Goal: Task Accomplishment & Management: Use online tool/utility

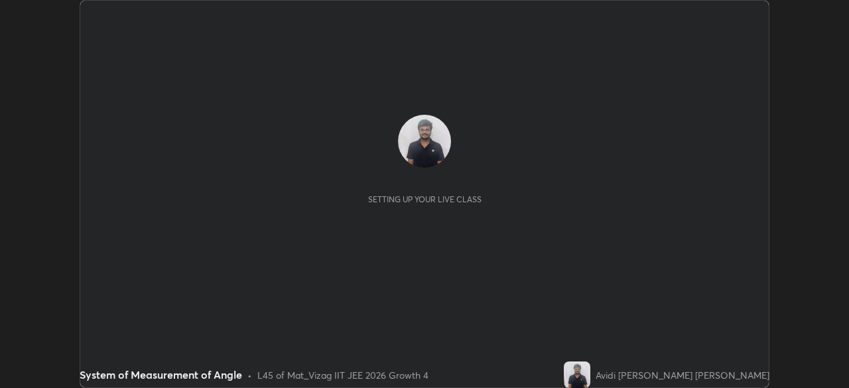
scroll to position [388, 849]
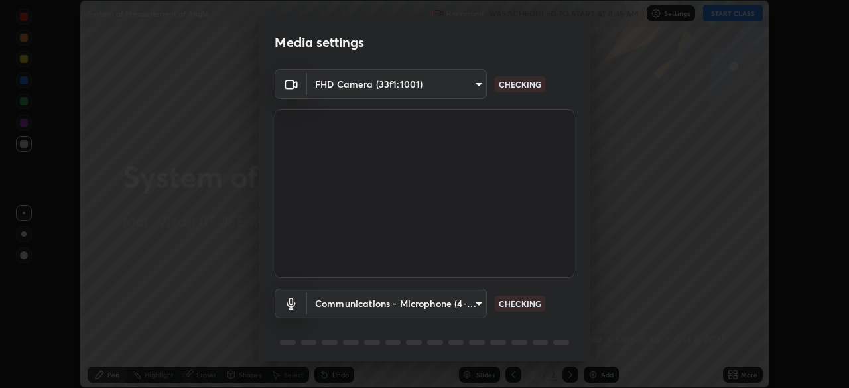
type input "4845557dca10993e581013970589eac48f795e0d899d370849d875fb2bc8e73d"
type input "communications"
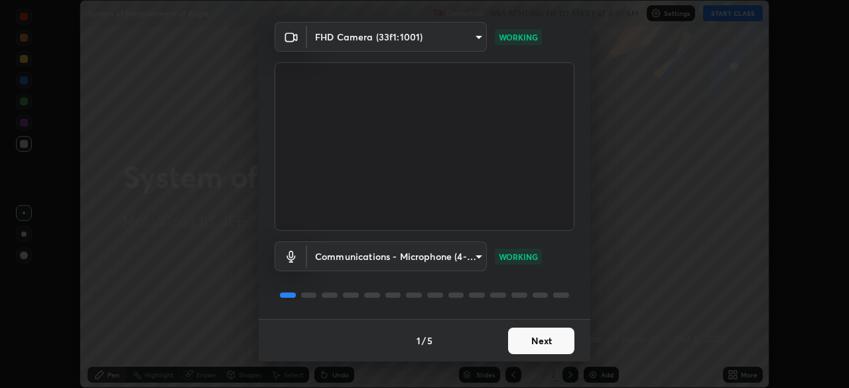
click at [530, 328] on button "Next" at bounding box center [541, 341] width 66 height 27
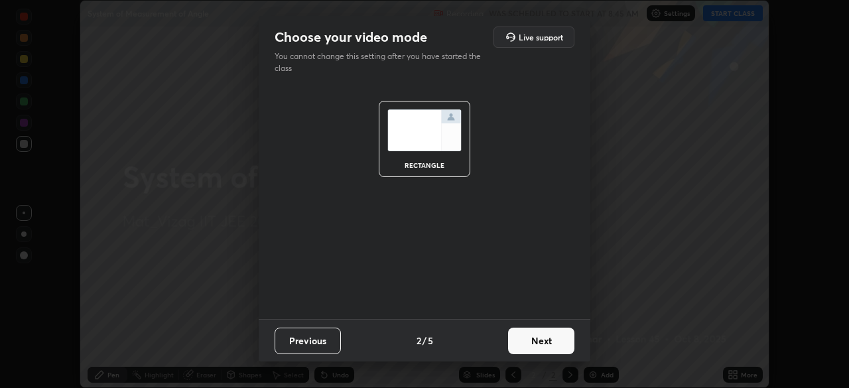
scroll to position [0, 0]
click at [547, 336] on button "Next" at bounding box center [541, 341] width 66 height 27
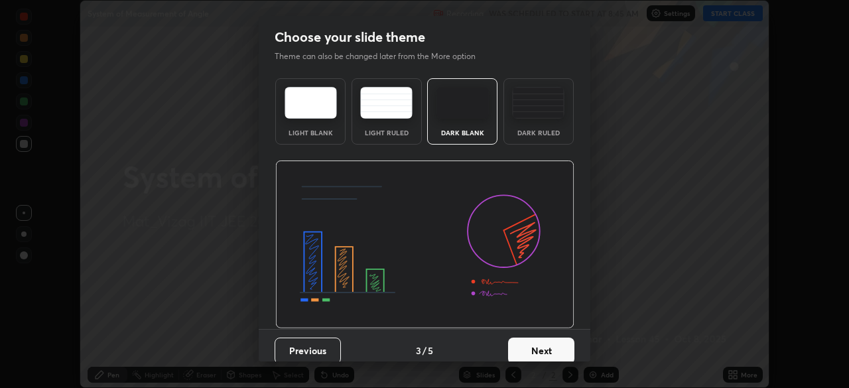
click at [547, 346] on button "Next" at bounding box center [541, 351] width 66 height 27
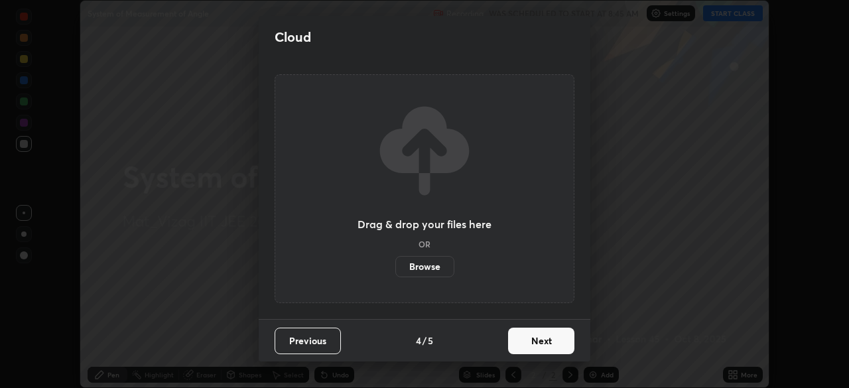
click at [546, 345] on button "Next" at bounding box center [541, 341] width 66 height 27
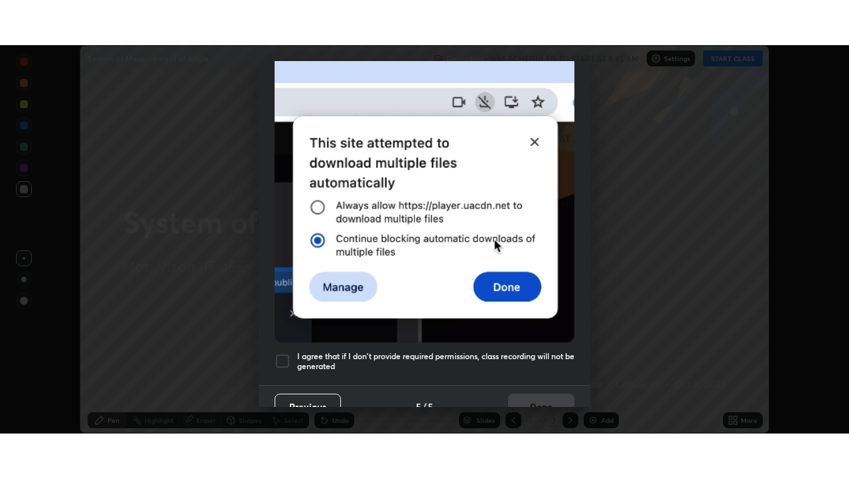
scroll to position [318, 0]
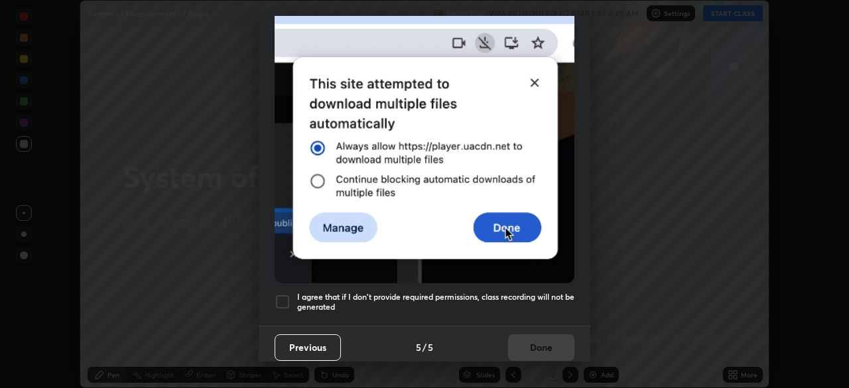
click at [275, 294] on div at bounding box center [283, 302] width 16 height 16
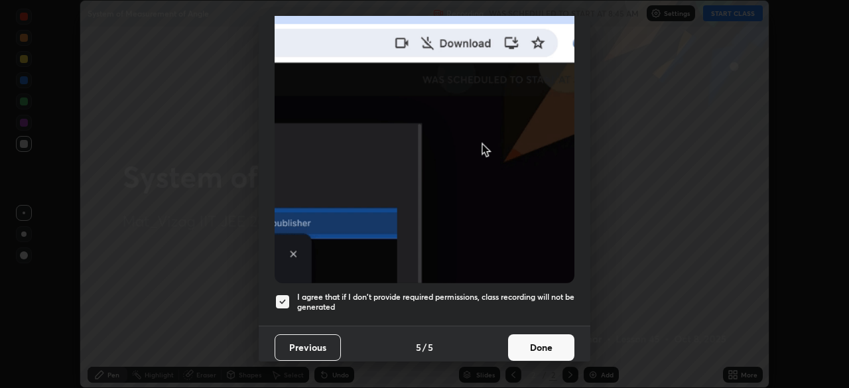
click at [549, 334] on button "Done" at bounding box center [541, 347] width 66 height 27
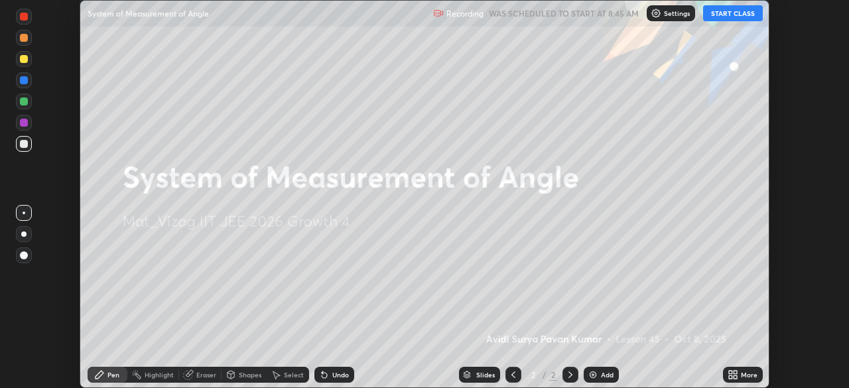
click at [602, 376] on div "Add" at bounding box center [607, 375] width 13 height 7
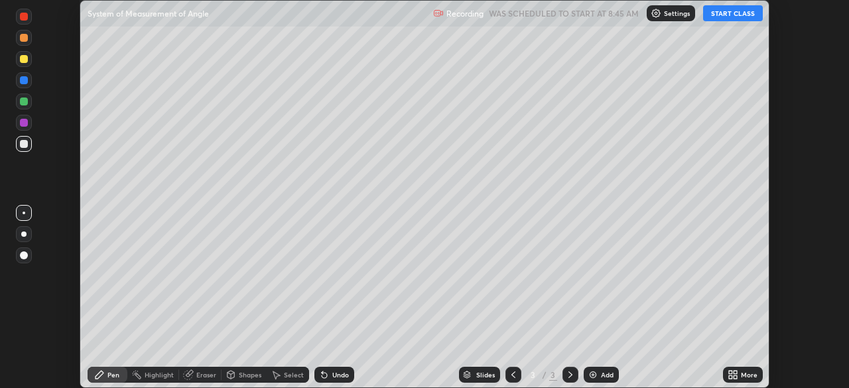
click at [734, 373] on icon at bounding box center [735, 372] width 3 height 3
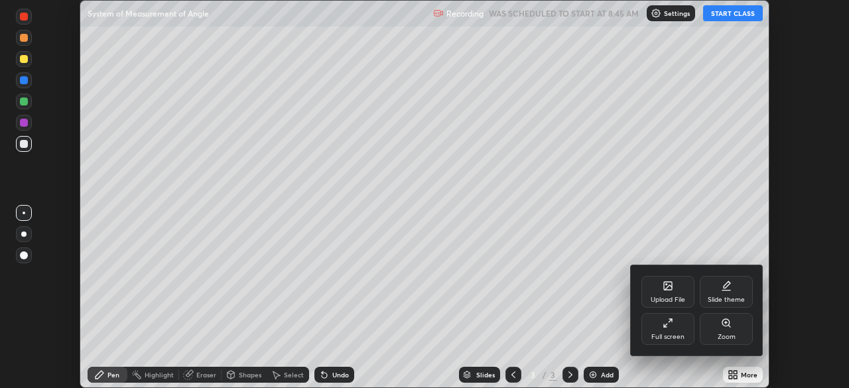
click at [671, 334] on div "Full screen" at bounding box center [668, 337] width 33 height 7
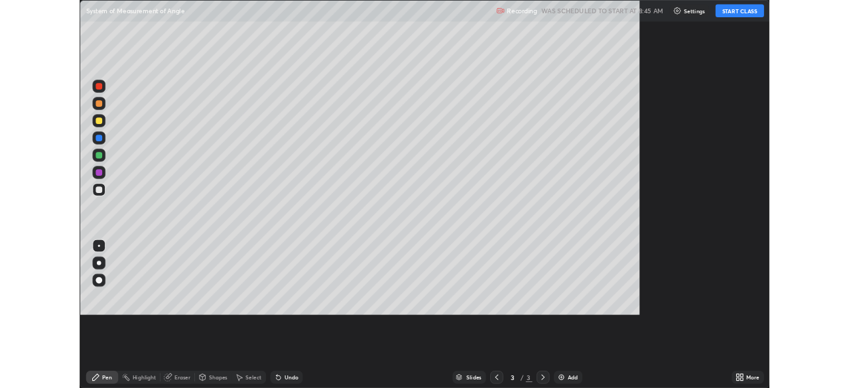
scroll to position [478, 849]
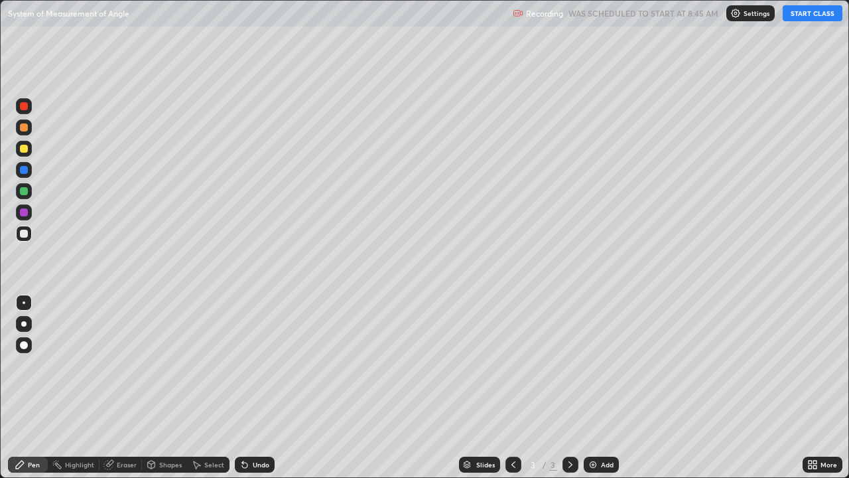
click at [789, 14] on button "START CLASS" at bounding box center [813, 13] width 60 height 16
click at [24, 324] on div at bounding box center [23, 323] width 5 height 5
click at [595, 387] on img at bounding box center [593, 464] width 11 height 11
click at [117, 387] on div "Eraser" at bounding box center [127, 464] width 20 height 7
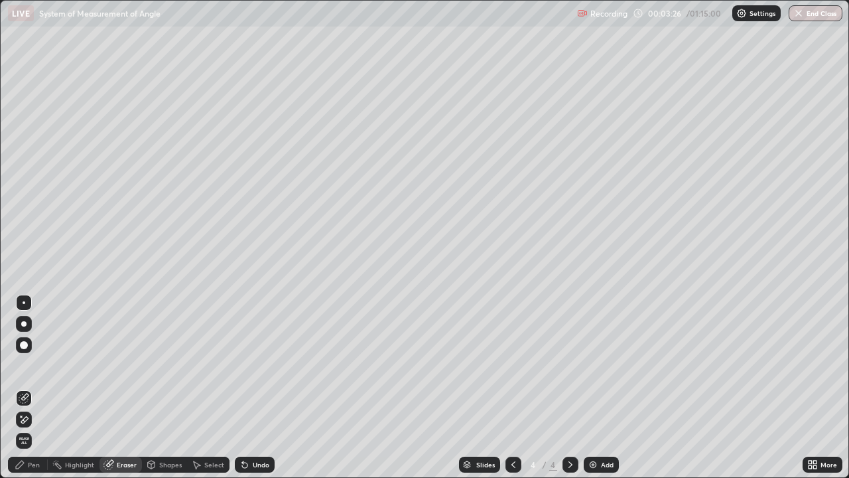
click at [38, 387] on div "Pen" at bounding box center [34, 464] width 12 height 7
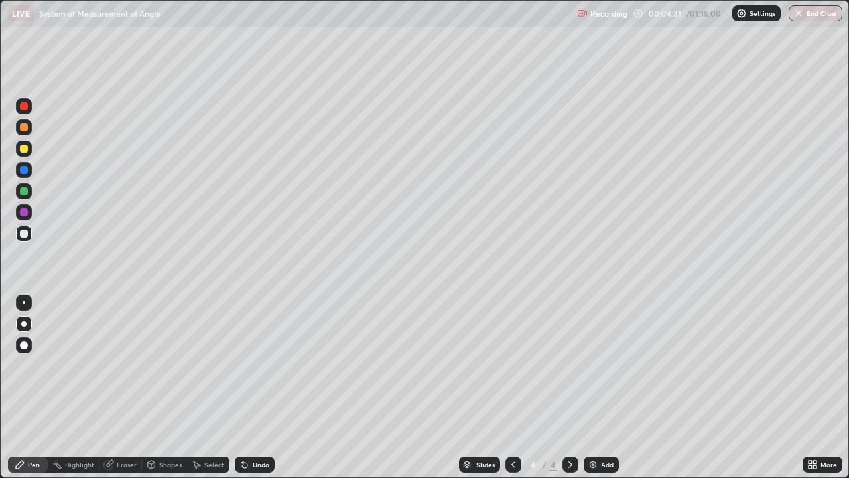
click at [512, 387] on icon at bounding box center [513, 464] width 11 height 11
click at [113, 387] on div "Eraser" at bounding box center [121, 464] width 42 height 16
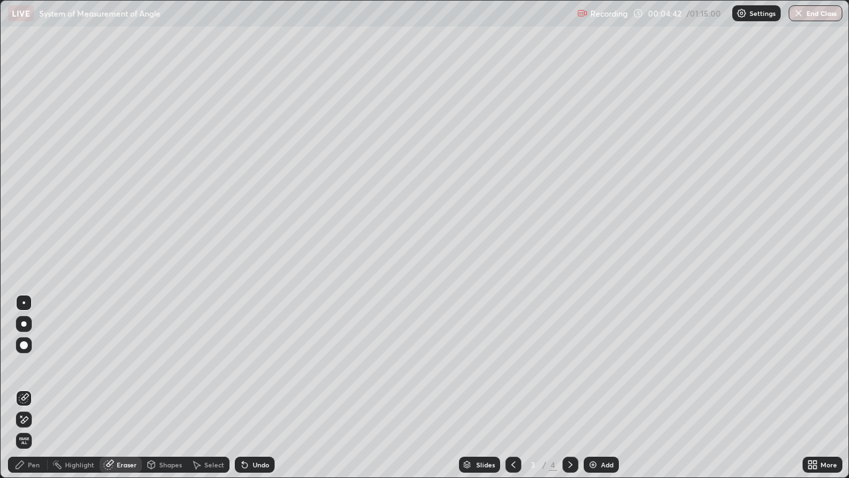
click at [35, 387] on div "Pen" at bounding box center [28, 464] width 40 height 16
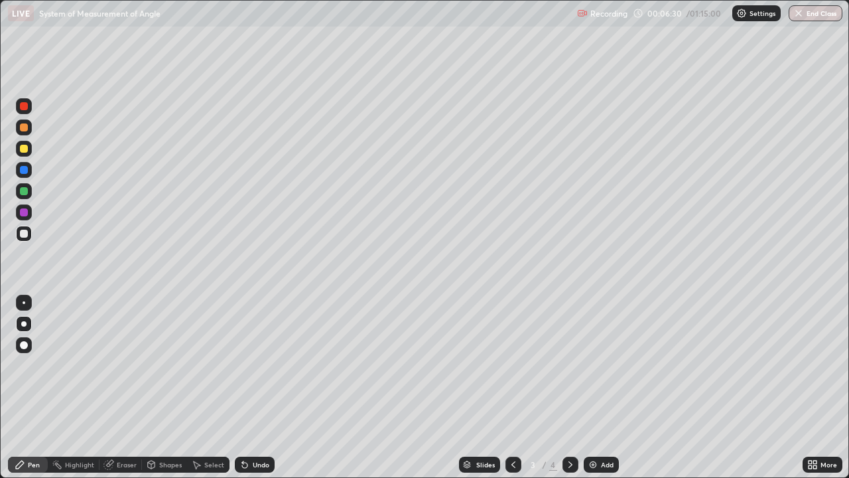
click at [599, 387] on div "Add" at bounding box center [601, 464] width 35 height 16
click at [506, 387] on div at bounding box center [514, 464] width 16 height 16
click at [602, 387] on div "Add" at bounding box center [601, 464] width 35 height 16
click at [119, 387] on div "Eraser" at bounding box center [127, 464] width 20 height 7
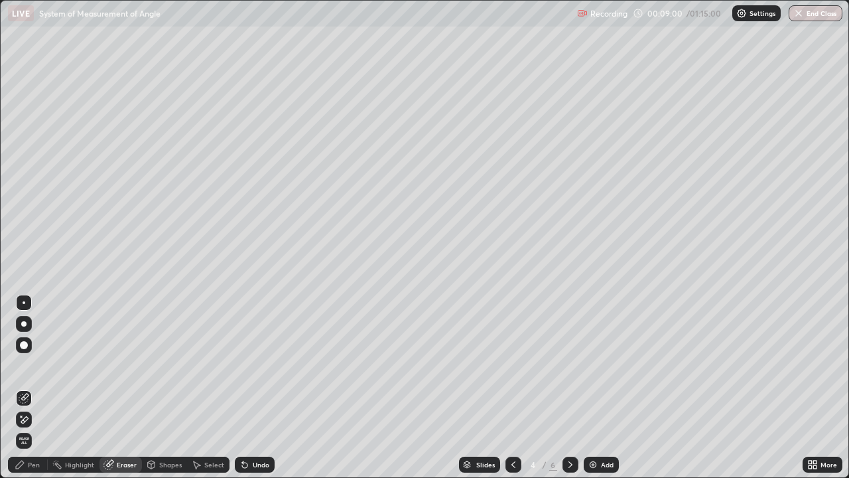
click at [29, 387] on div "Pen" at bounding box center [28, 464] width 40 height 16
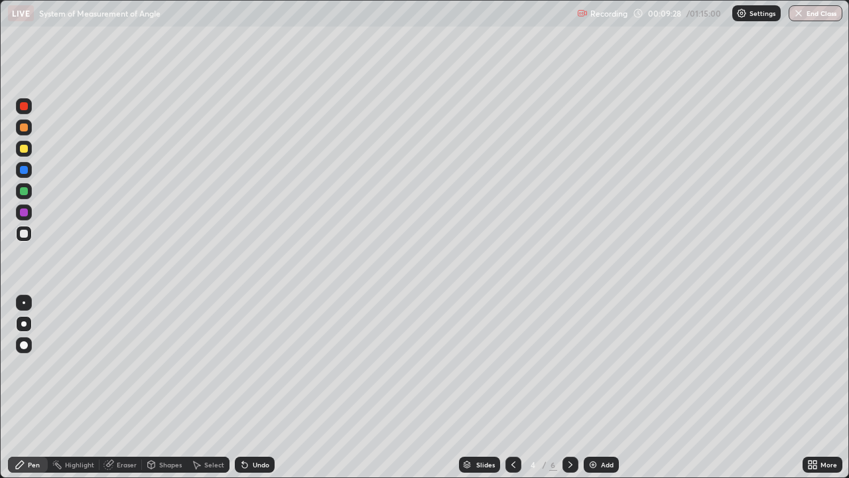
click at [601, 387] on div "Add" at bounding box center [607, 464] width 13 height 7
click at [595, 387] on img at bounding box center [593, 464] width 11 height 11
click at [603, 387] on div "Add" at bounding box center [607, 464] width 13 height 7
click at [124, 387] on div "Eraser" at bounding box center [121, 464] width 42 height 16
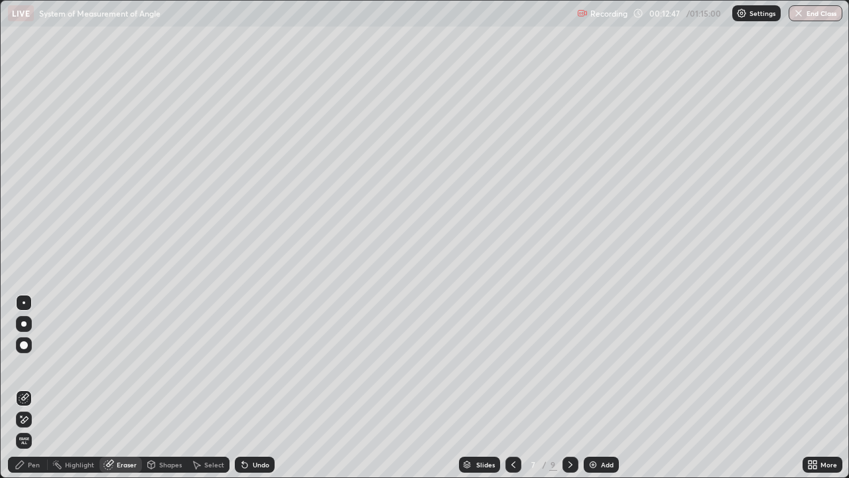
click at [33, 387] on div "Pen" at bounding box center [28, 464] width 40 height 16
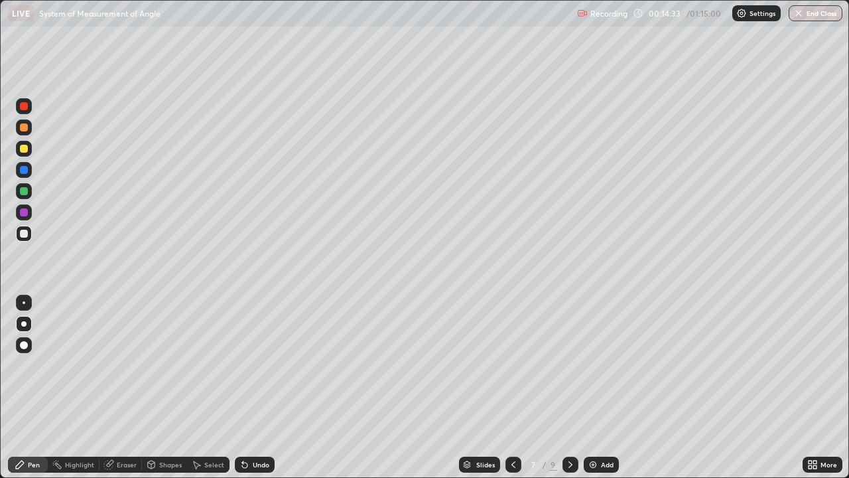
click at [512, 387] on icon at bounding box center [514, 464] width 4 height 7
click at [510, 387] on div at bounding box center [514, 464] width 16 height 16
click at [508, 387] on div at bounding box center [514, 464] width 16 height 16
click at [508, 387] on icon at bounding box center [513, 464] width 11 height 11
click at [512, 387] on icon at bounding box center [513, 464] width 11 height 11
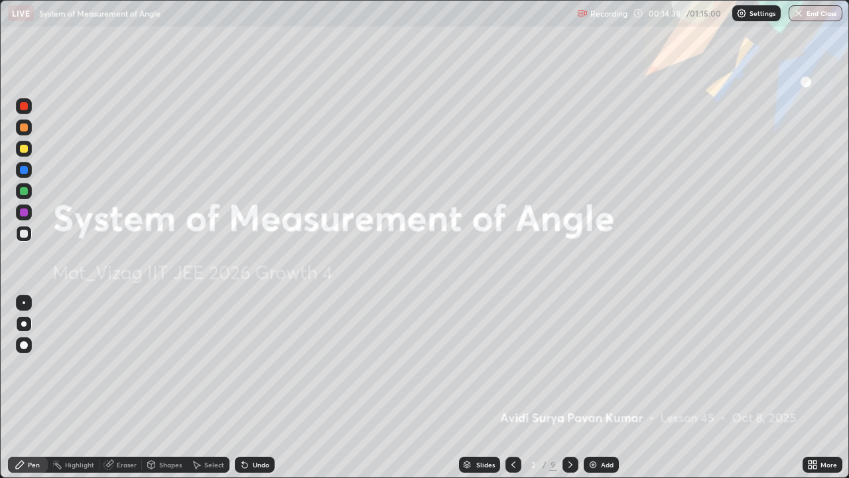
click at [569, 387] on icon at bounding box center [570, 464] width 11 height 11
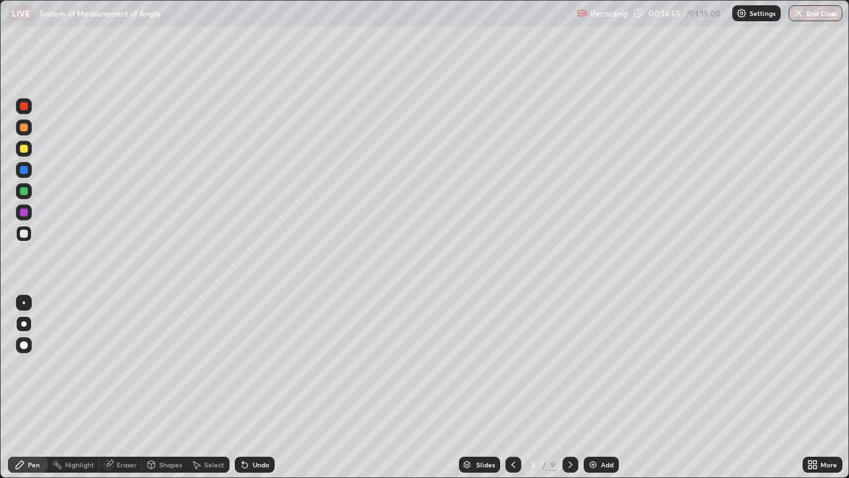
click at [569, 387] on icon at bounding box center [571, 464] width 4 height 7
click at [569, 387] on icon at bounding box center [570, 464] width 11 height 11
click at [567, 387] on icon at bounding box center [570, 464] width 11 height 11
click at [575, 387] on div at bounding box center [571, 464] width 16 height 16
click at [576, 387] on div at bounding box center [571, 464] width 16 height 16
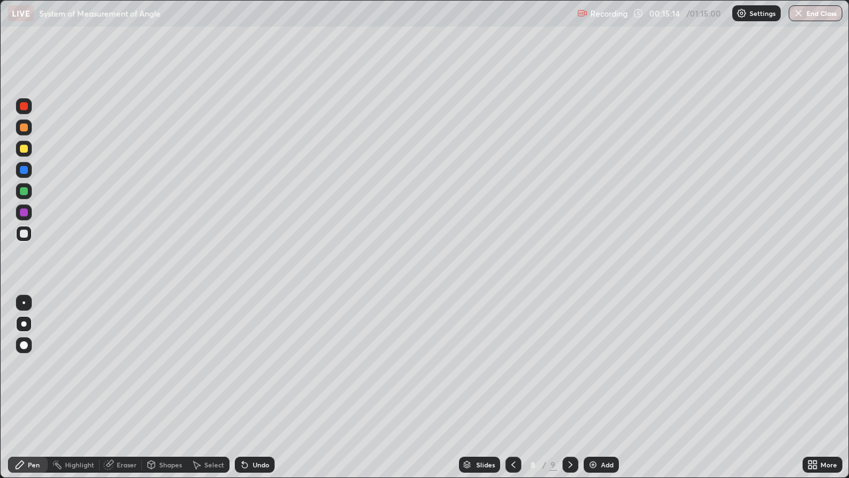
click at [571, 387] on icon at bounding box center [570, 464] width 11 height 11
click at [518, 387] on div at bounding box center [514, 464] width 16 height 16
click at [512, 387] on icon at bounding box center [513, 464] width 11 height 11
click at [510, 387] on icon at bounding box center [513, 464] width 11 height 11
click at [512, 387] on icon at bounding box center [514, 464] width 4 height 7
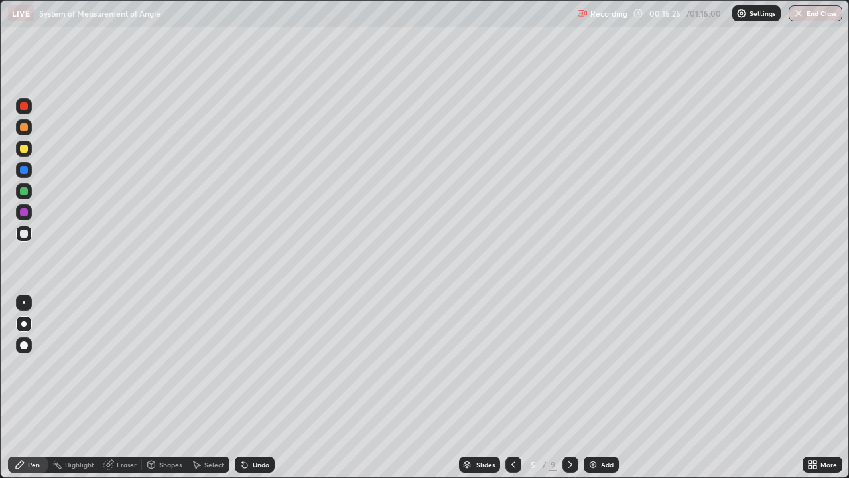
click at [511, 387] on icon at bounding box center [513, 464] width 11 height 11
click at [510, 387] on icon at bounding box center [513, 464] width 11 height 11
click at [569, 387] on icon at bounding box center [570, 464] width 11 height 11
click at [567, 387] on icon at bounding box center [570, 464] width 11 height 11
click at [569, 387] on icon at bounding box center [571, 464] width 4 height 7
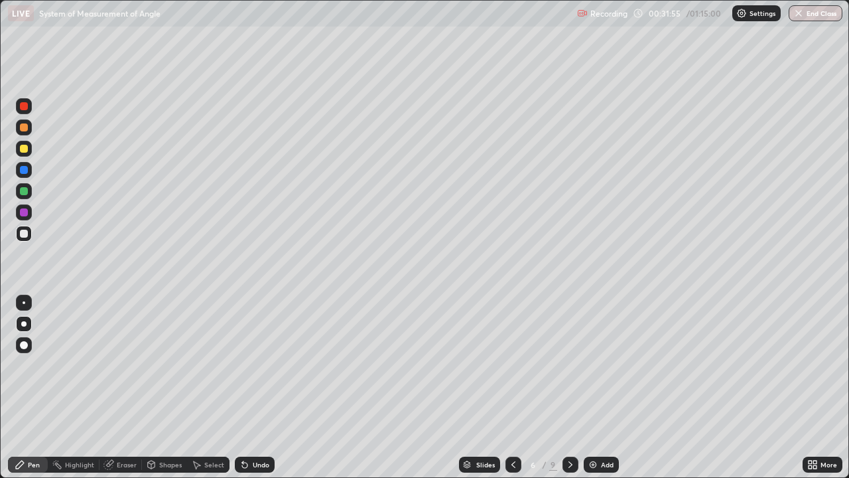
click at [571, 387] on div at bounding box center [571, 464] width 16 height 27
click at [601, 387] on div "Add" at bounding box center [607, 464] width 13 height 7
click at [511, 387] on icon at bounding box center [513, 464] width 11 height 11
click at [600, 387] on div "Add" at bounding box center [601, 464] width 35 height 16
click at [569, 387] on icon at bounding box center [570, 464] width 11 height 11
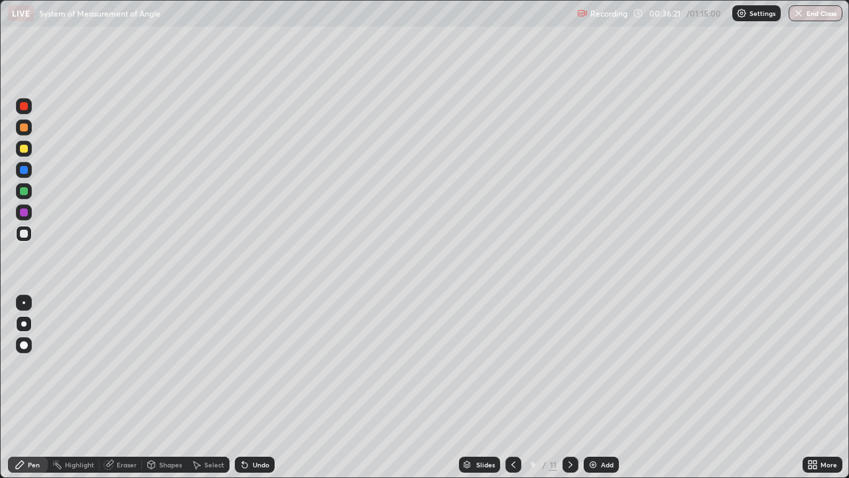
click at [511, 387] on icon at bounding box center [513, 464] width 11 height 11
click at [512, 387] on icon at bounding box center [513, 464] width 11 height 11
click at [575, 387] on div at bounding box center [571, 464] width 16 height 16
click at [574, 387] on div at bounding box center [571, 464] width 16 height 16
click at [604, 387] on div "Add" at bounding box center [607, 464] width 13 height 7
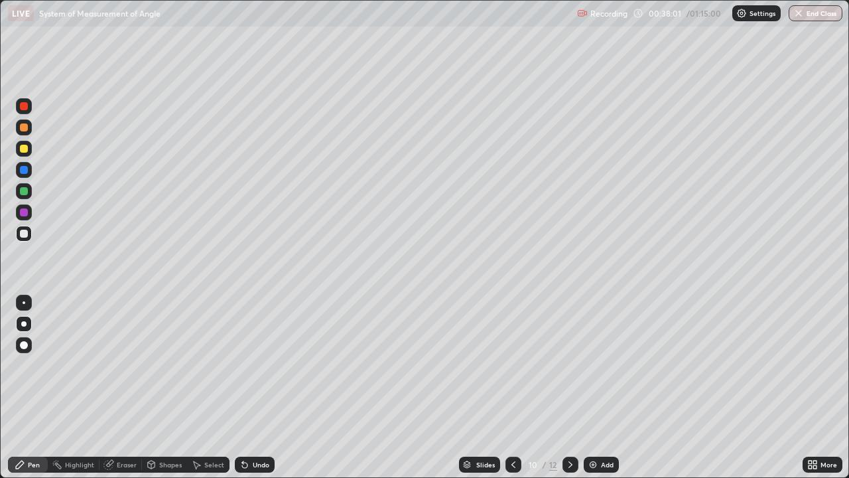
click at [109, 387] on icon at bounding box center [109, 463] width 7 height 7
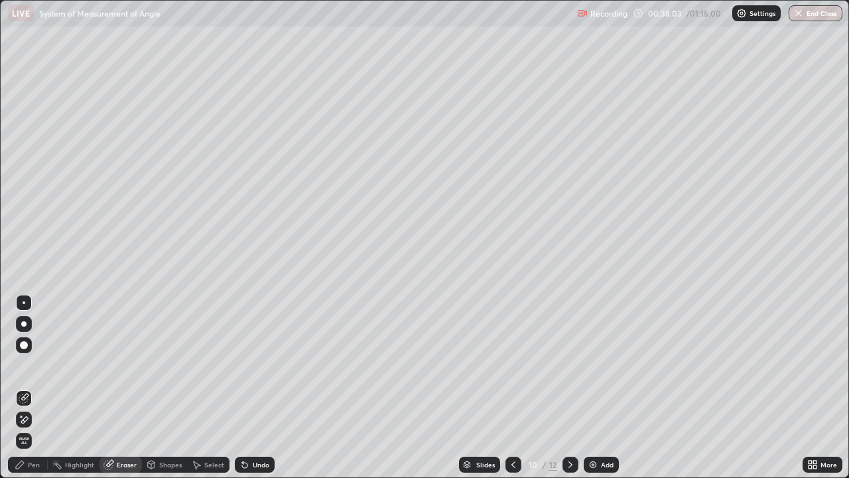
click at [35, 387] on div "Pen" at bounding box center [28, 464] width 40 height 16
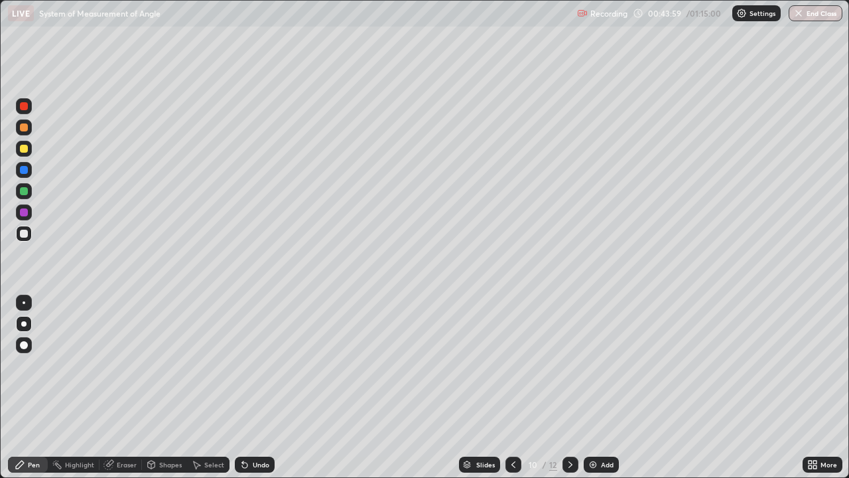
click at [123, 387] on div "Eraser" at bounding box center [127, 464] width 20 height 7
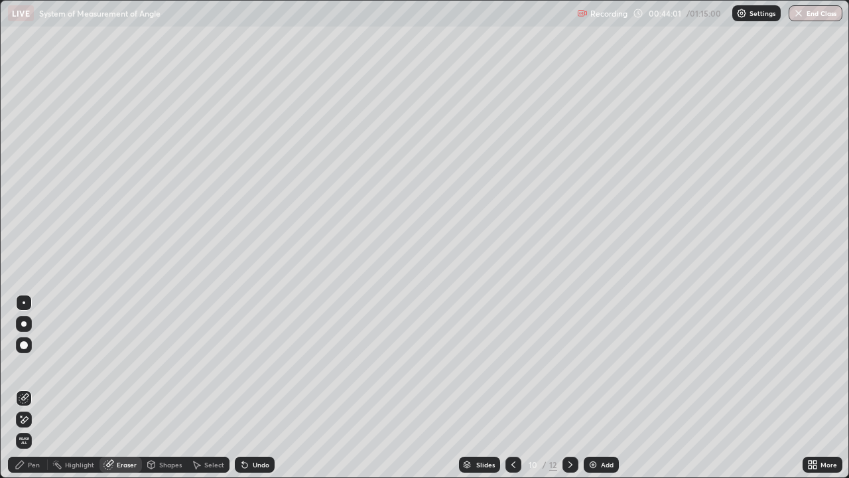
click at [31, 387] on div "Pen" at bounding box center [34, 464] width 12 height 7
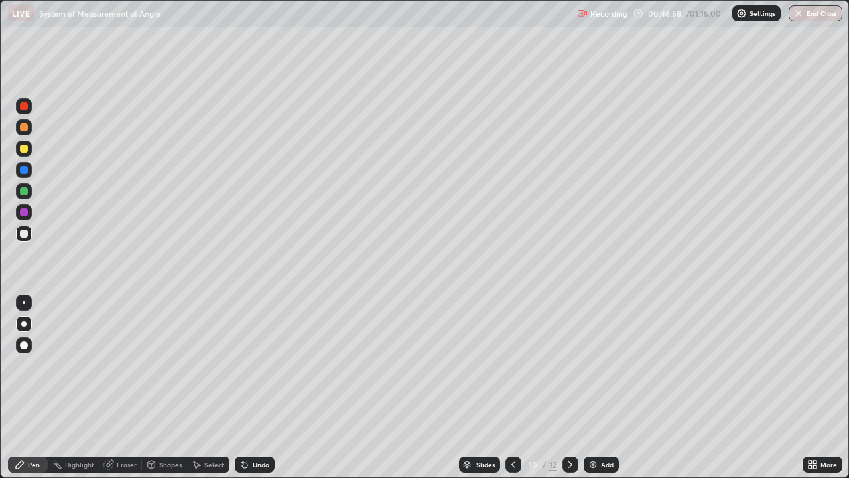
click at [604, 387] on div "Add" at bounding box center [607, 464] width 13 height 7
click at [598, 387] on div "Add" at bounding box center [601, 464] width 35 height 16
click at [130, 387] on div "Eraser" at bounding box center [127, 464] width 20 height 7
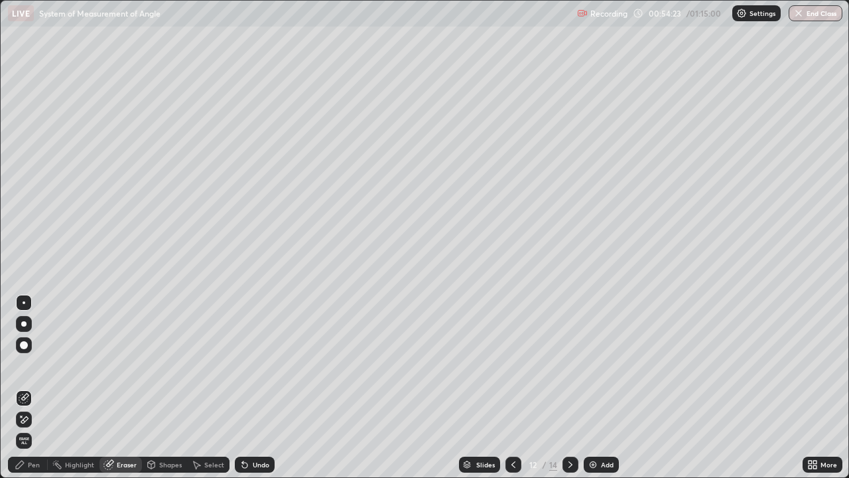
click at [37, 387] on div "Pen" at bounding box center [28, 464] width 40 height 16
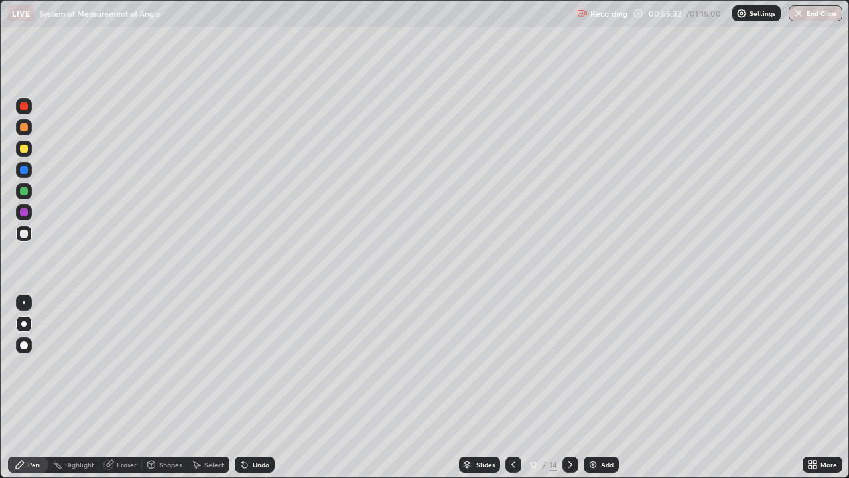
click at [171, 387] on div "Shapes" at bounding box center [170, 464] width 23 height 7
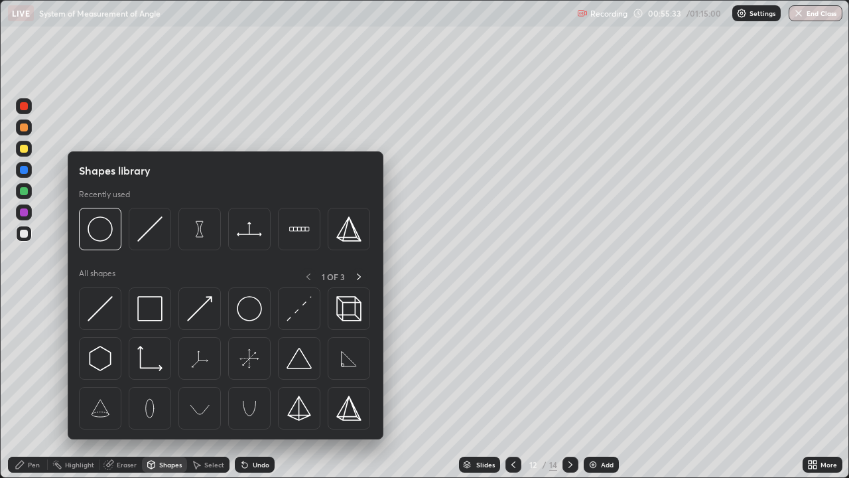
click at [129, 387] on div "Eraser" at bounding box center [127, 464] width 20 height 7
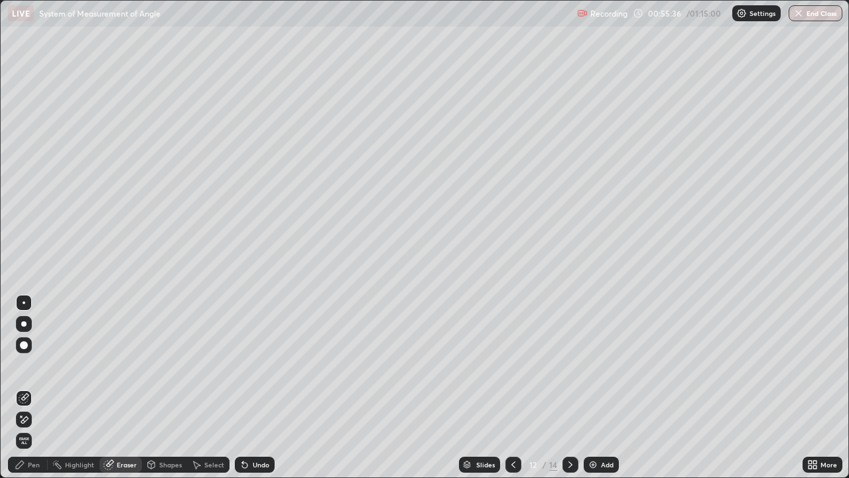
click at [25, 387] on icon at bounding box center [20, 464] width 11 height 11
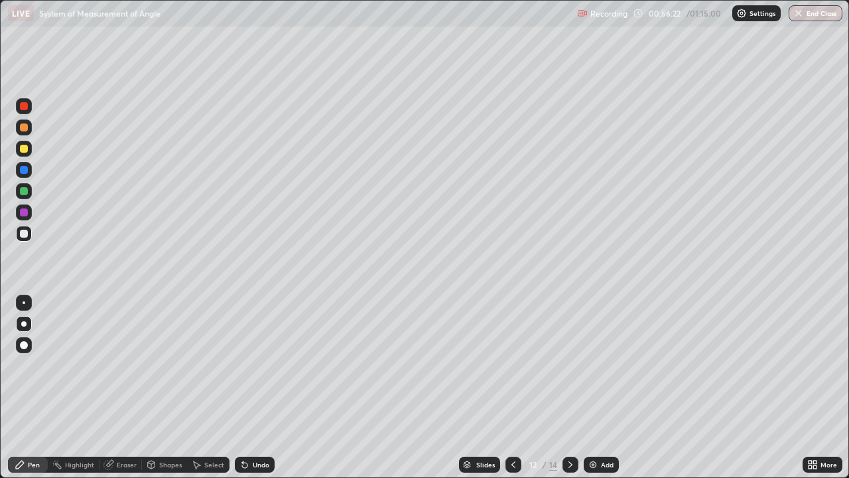
click at [599, 387] on div "Add" at bounding box center [601, 464] width 35 height 16
click at [165, 387] on div "Shapes" at bounding box center [170, 464] width 23 height 7
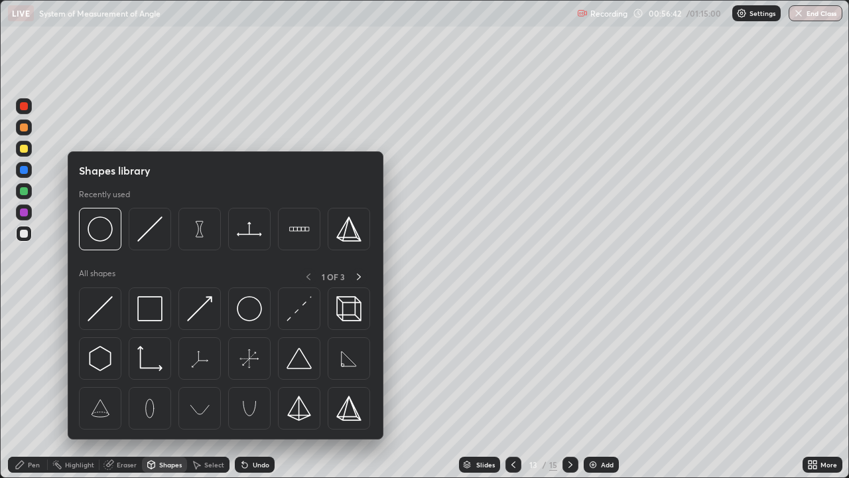
click at [166, 387] on div "Shapes" at bounding box center [164, 464] width 45 height 16
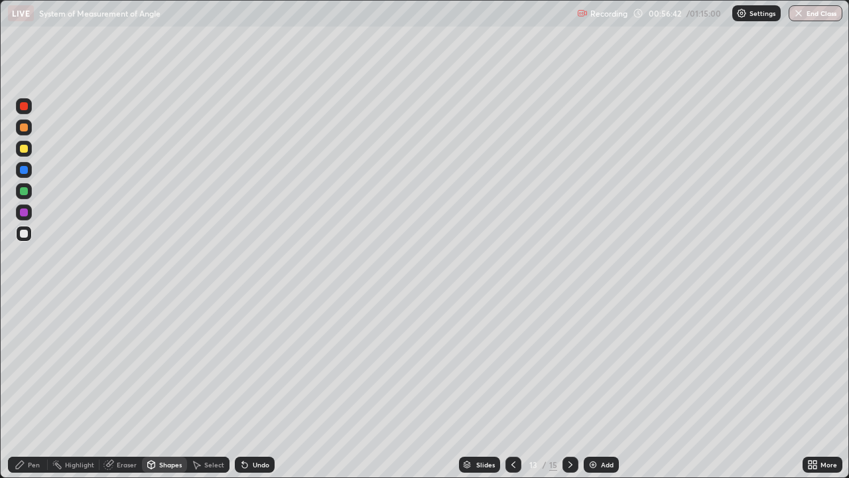
click at [122, 387] on div "Eraser" at bounding box center [127, 464] width 20 height 7
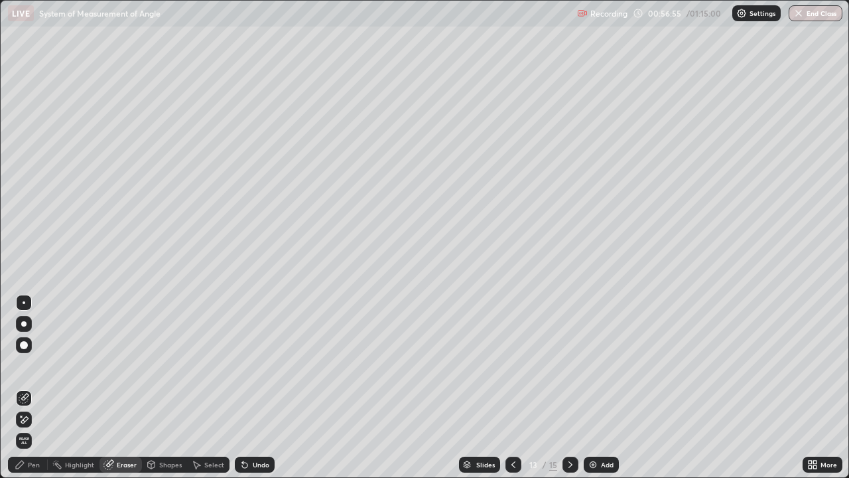
click at [29, 387] on div "Pen" at bounding box center [34, 464] width 12 height 7
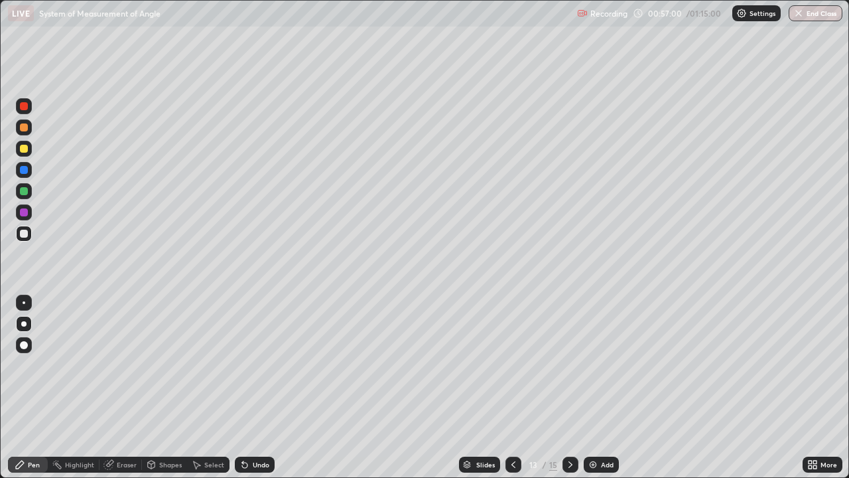
click at [257, 387] on div "Undo" at bounding box center [261, 464] width 17 height 7
click at [258, 387] on div "Undo" at bounding box center [261, 464] width 17 height 7
click at [260, 387] on div "Undo" at bounding box center [261, 464] width 17 height 7
click at [125, 387] on div "Eraser" at bounding box center [121, 464] width 42 height 16
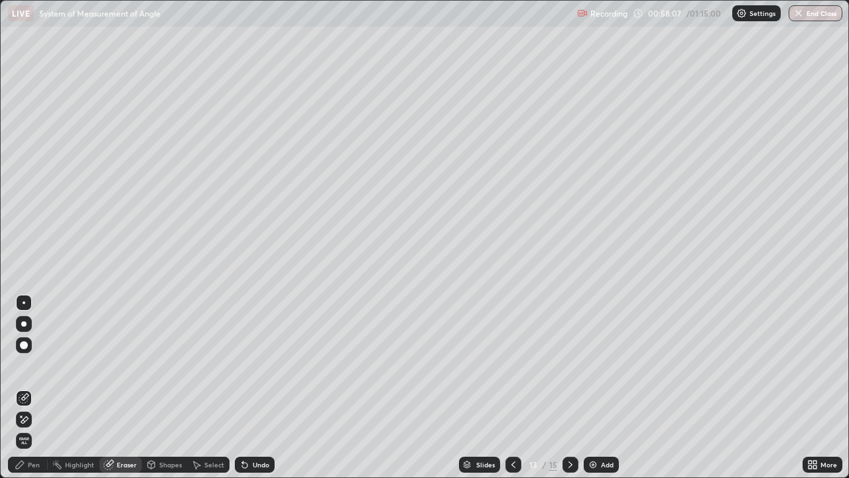
click at [36, 387] on div "Pen" at bounding box center [34, 464] width 12 height 7
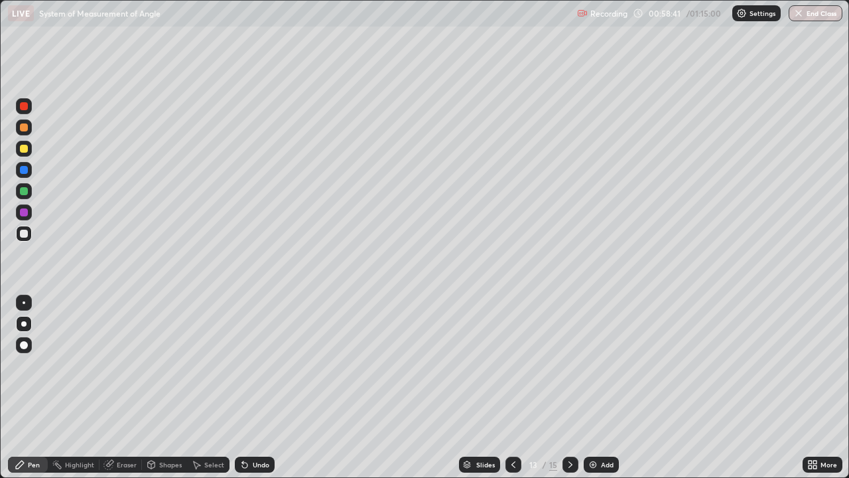
click at [118, 387] on div "Eraser" at bounding box center [121, 464] width 42 height 16
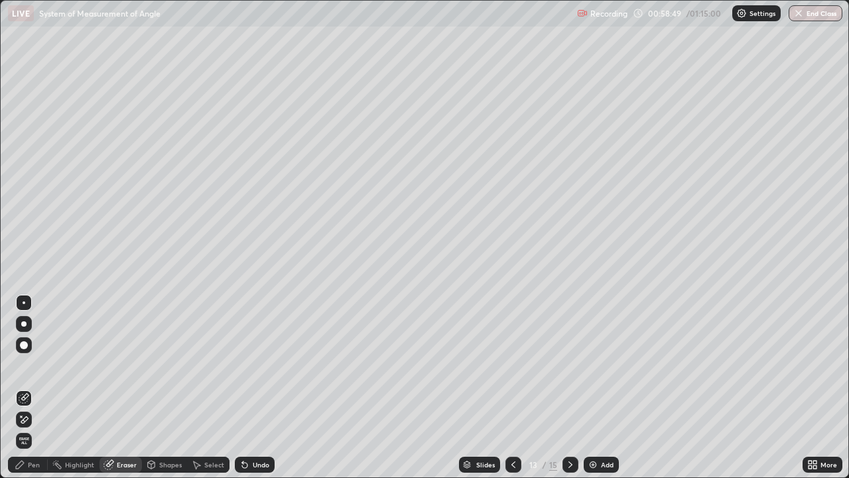
click at [34, 387] on div "Pen" at bounding box center [34, 464] width 12 height 7
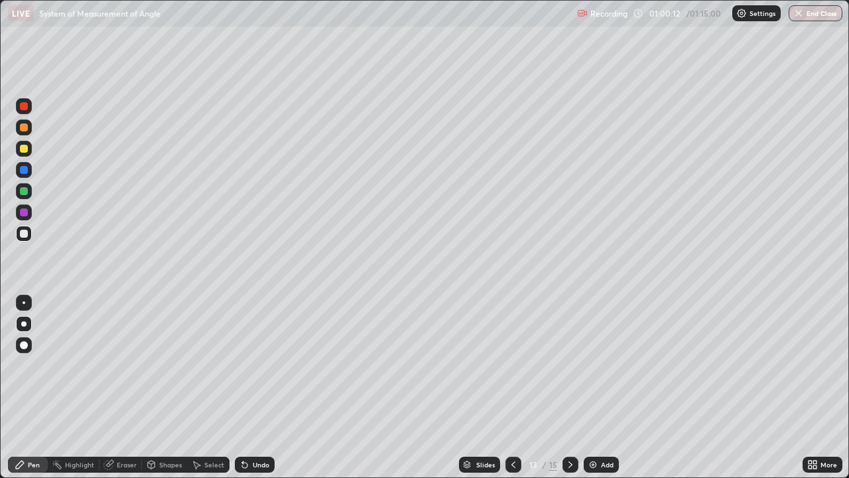
click at [512, 387] on icon at bounding box center [514, 464] width 4 height 7
click at [569, 387] on icon at bounding box center [570, 464] width 11 height 11
click at [250, 387] on div "Undo" at bounding box center [255, 464] width 40 height 16
click at [253, 387] on div "Undo" at bounding box center [261, 464] width 17 height 7
click at [512, 387] on icon at bounding box center [513, 464] width 11 height 11
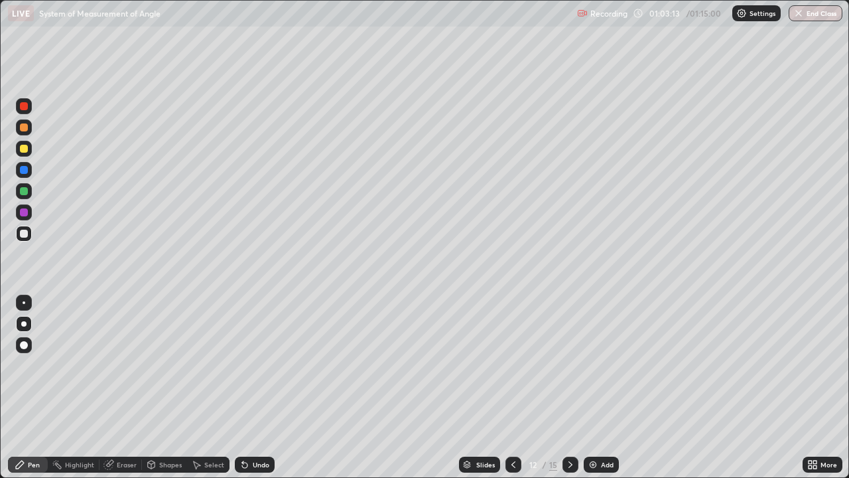
click at [569, 387] on div at bounding box center [571, 464] width 16 height 16
click at [512, 387] on icon at bounding box center [513, 464] width 11 height 11
click at [569, 387] on icon at bounding box center [570, 464] width 11 height 11
click at [126, 387] on div "Eraser" at bounding box center [127, 464] width 20 height 7
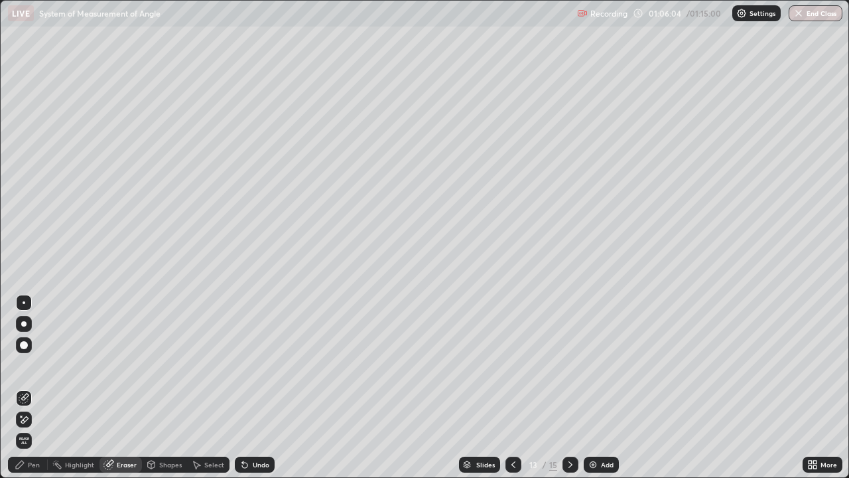
click at [599, 387] on div "Add" at bounding box center [601, 464] width 35 height 16
click at [508, 387] on icon at bounding box center [513, 464] width 11 height 11
click at [17, 387] on icon at bounding box center [20, 464] width 11 height 11
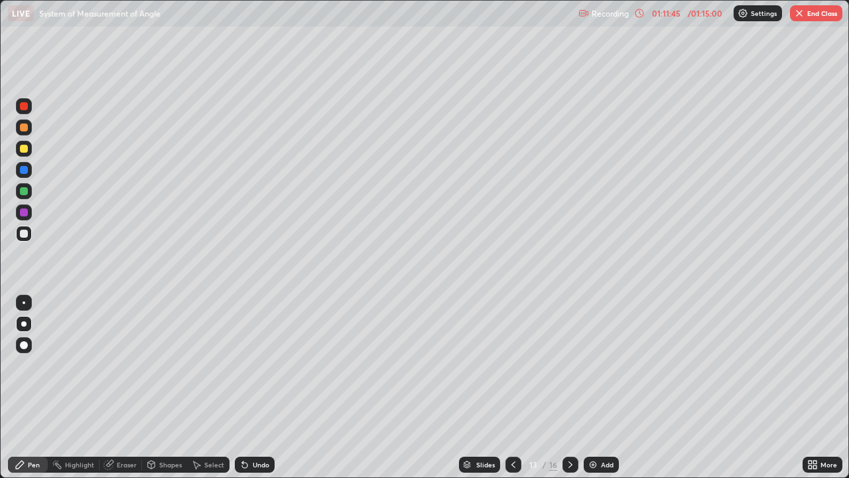
click at [791, 10] on button "End Class" at bounding box center [816, 13] width 52 height 16
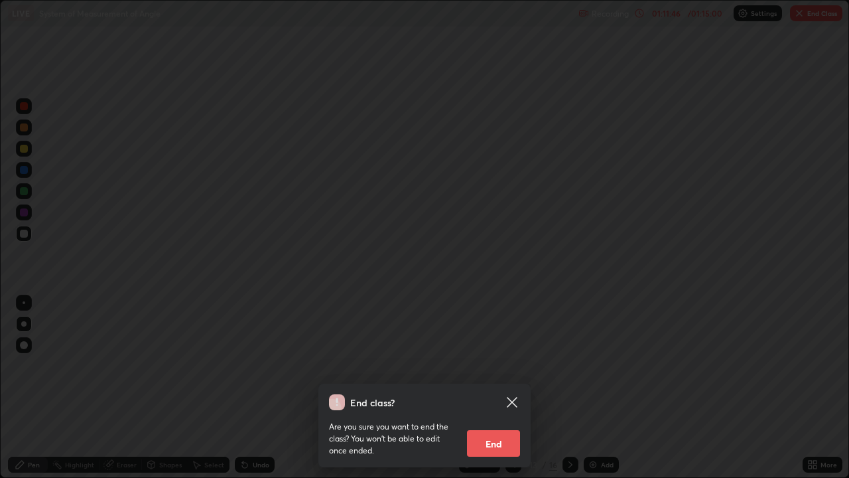
click at [488, 387] on button "End" at bounding box center [493, 443] width 53 height 27
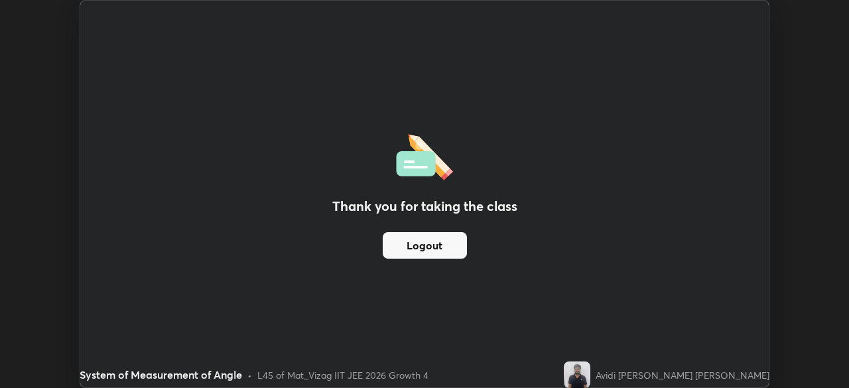
scroll to position [65963, 65502]
click at [438, 242] on button "Logout" at bounding box center [425, 245] width 84 height 27
click at [355, 300] on div "Thank you for taking the class Logout" at bounding box center [424, 194] width 689 height 387
click at [363, 279] on div "Thank you for taking the class Logout" at bounding box center [424, 194] width 689 height 387
